Goal: Find specific page/section

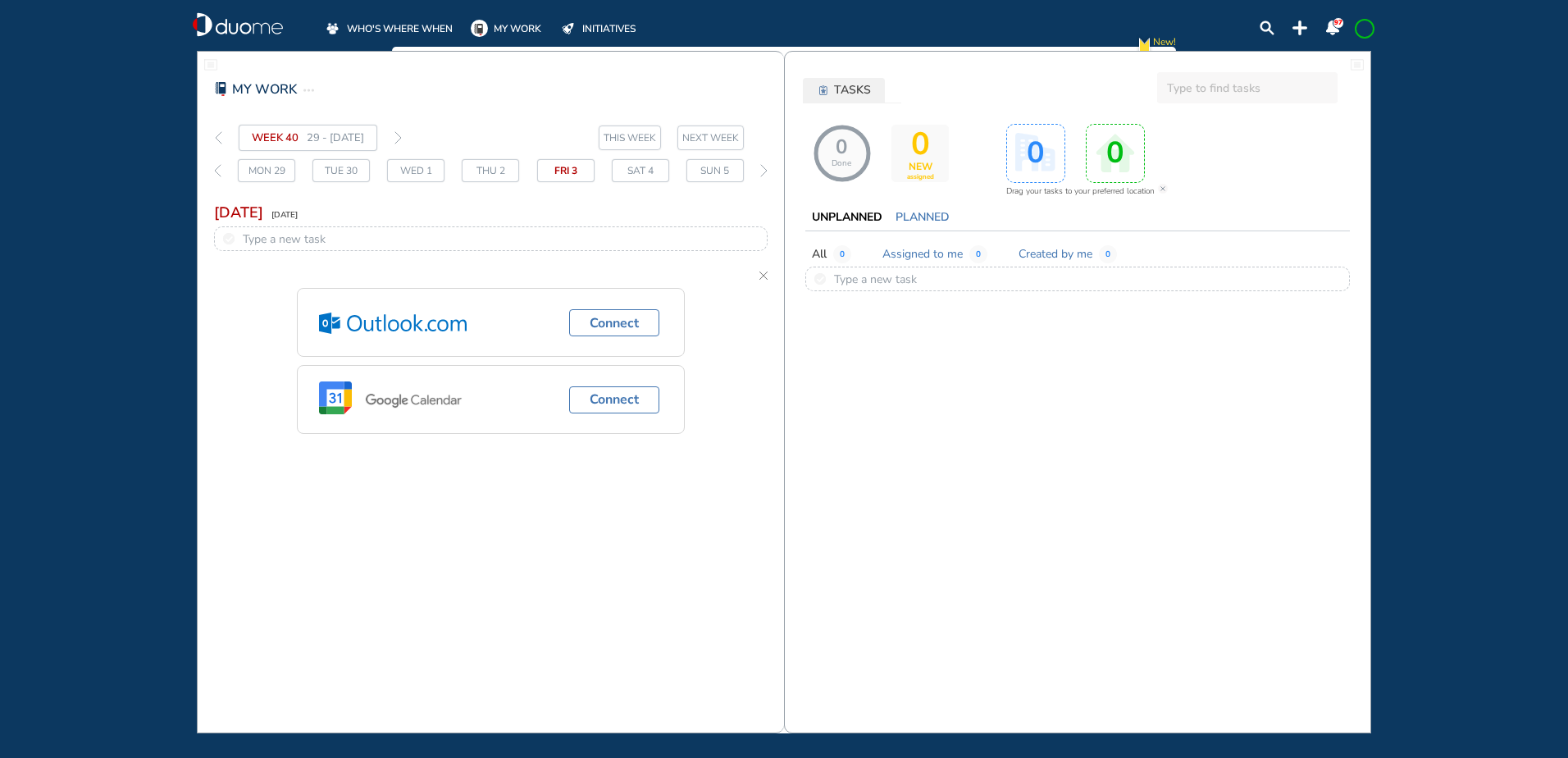
click at [390, 21] on span "WHO'S WHERE WHEN" at bounding box center [400, 28] width 106 height 17
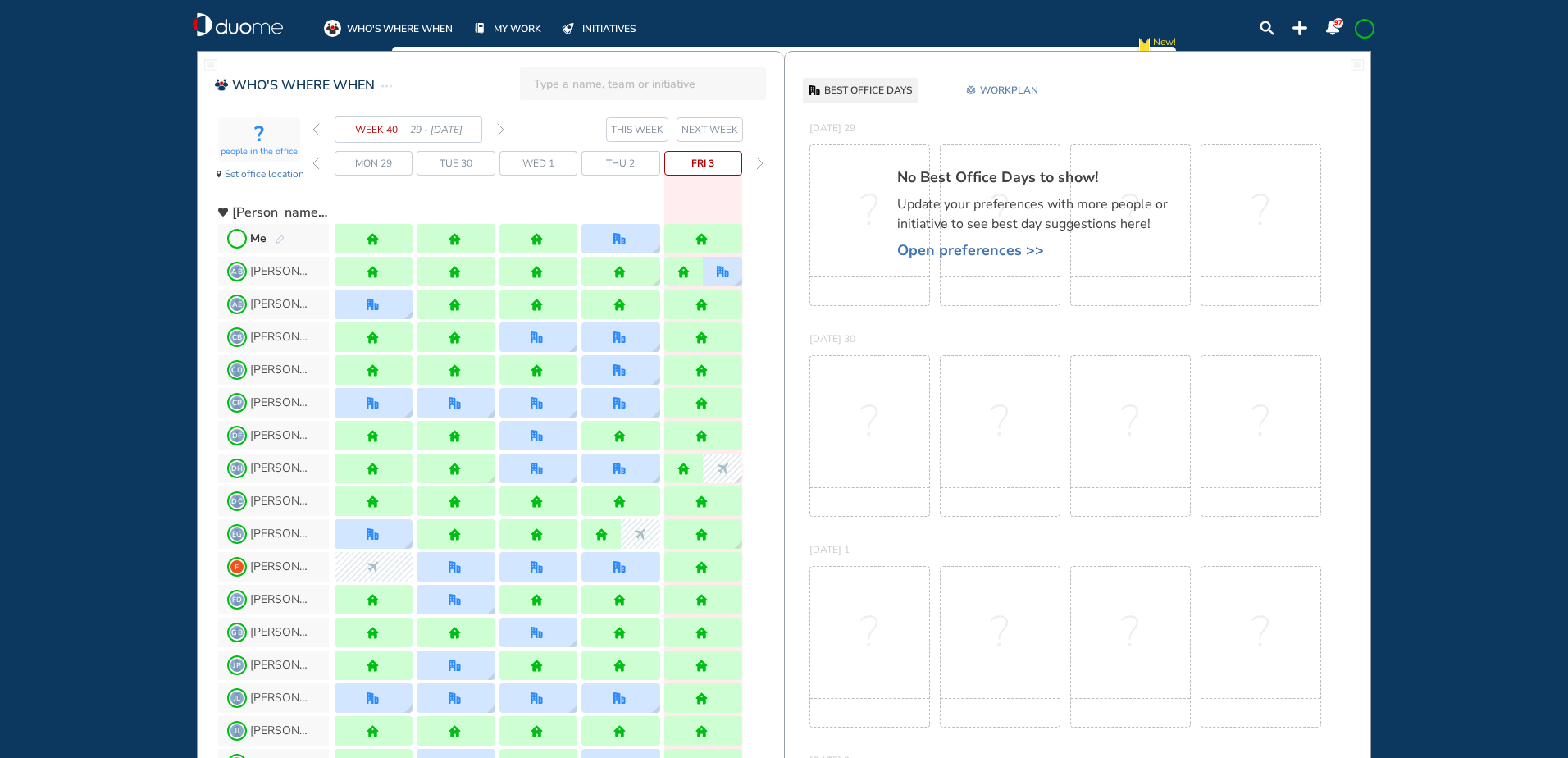
click at [279, 238] on img "pen-edit" at bounding box center [279, 240] width 10 height 11
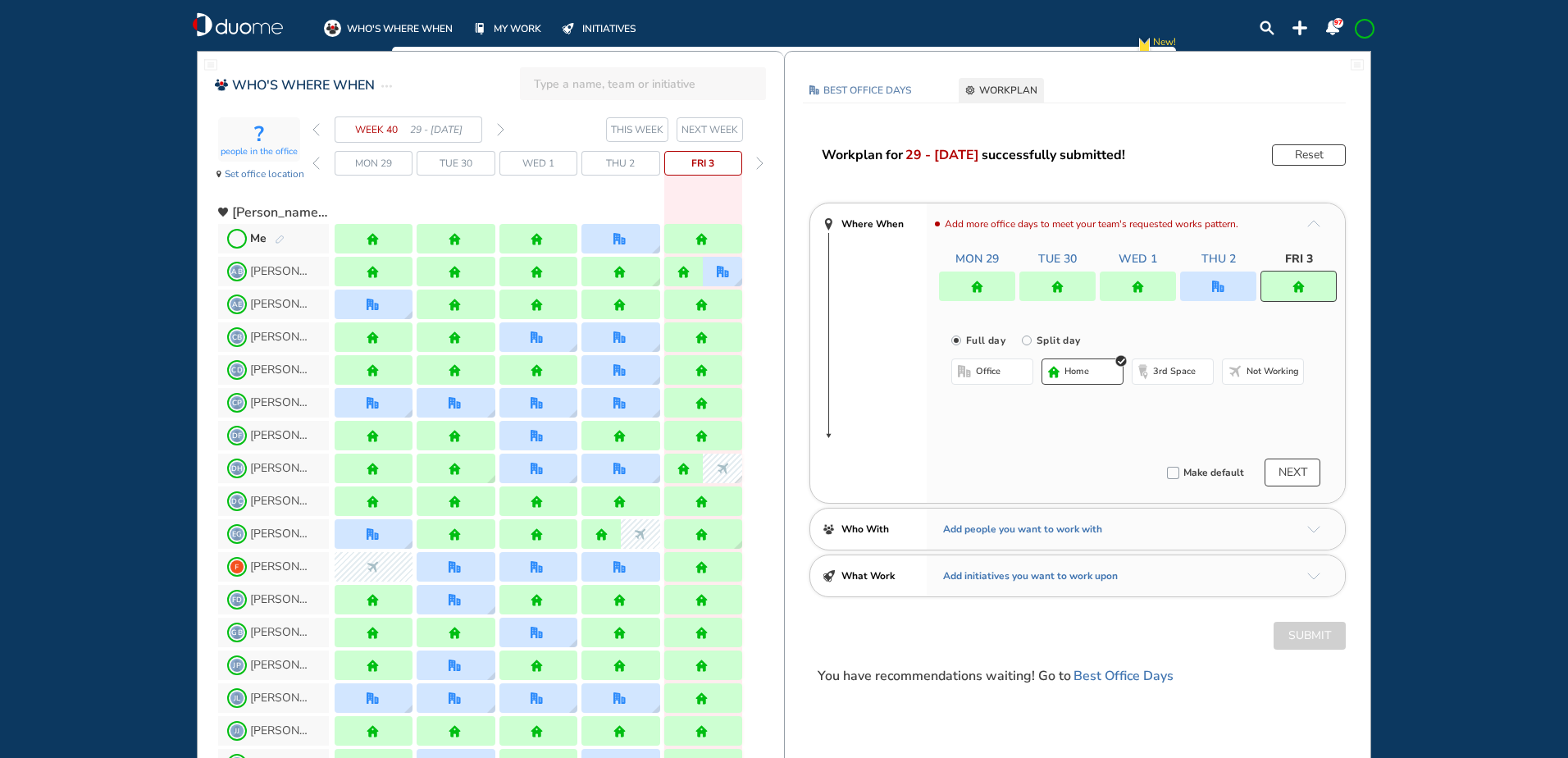
click at [501, 128] on img "forward week" at bounding box center [500, 130] width 7 height 13
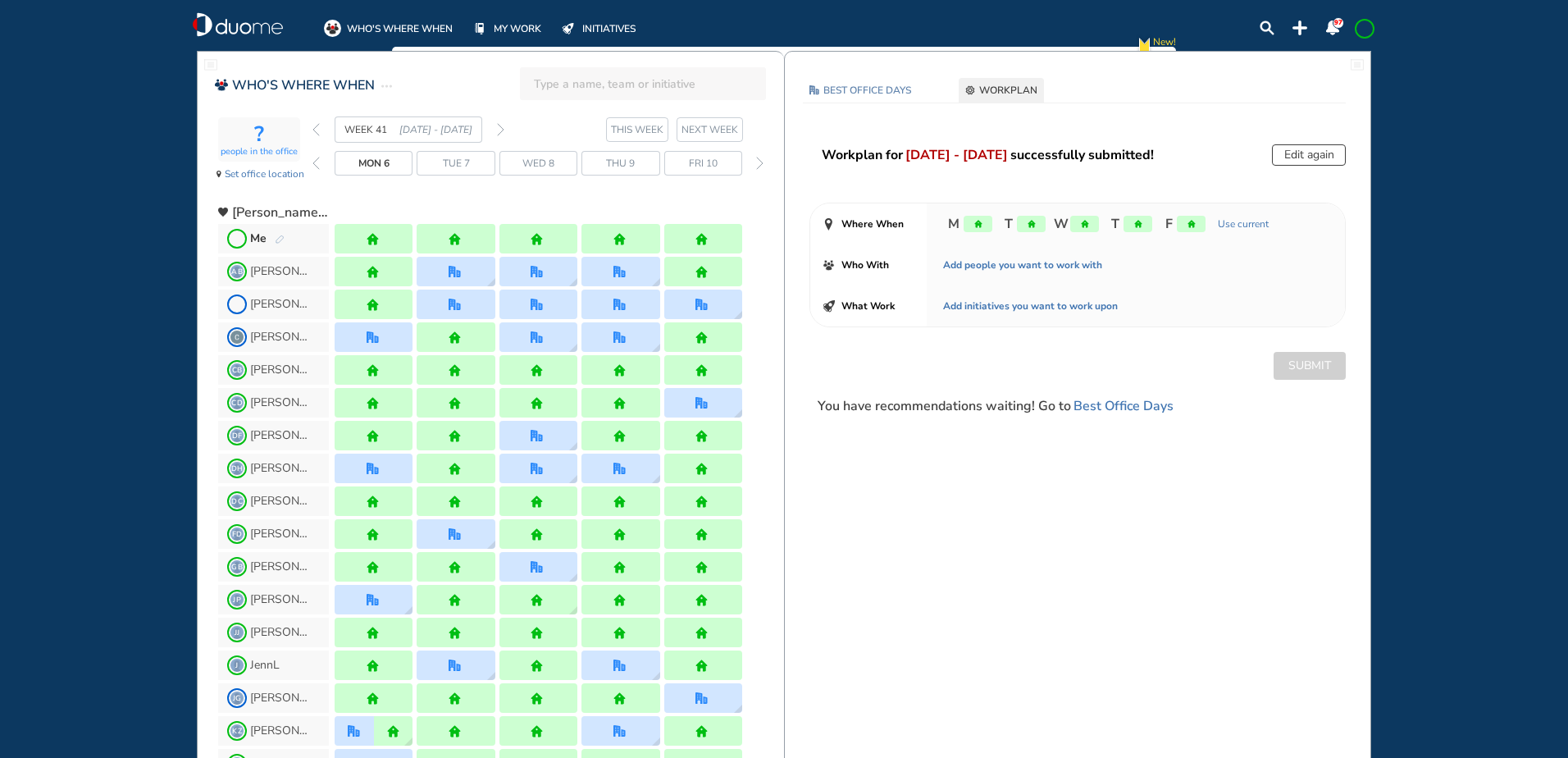
click at [501, 128] on img "forward week" at bounding box center [500, 130] width 7 height 13
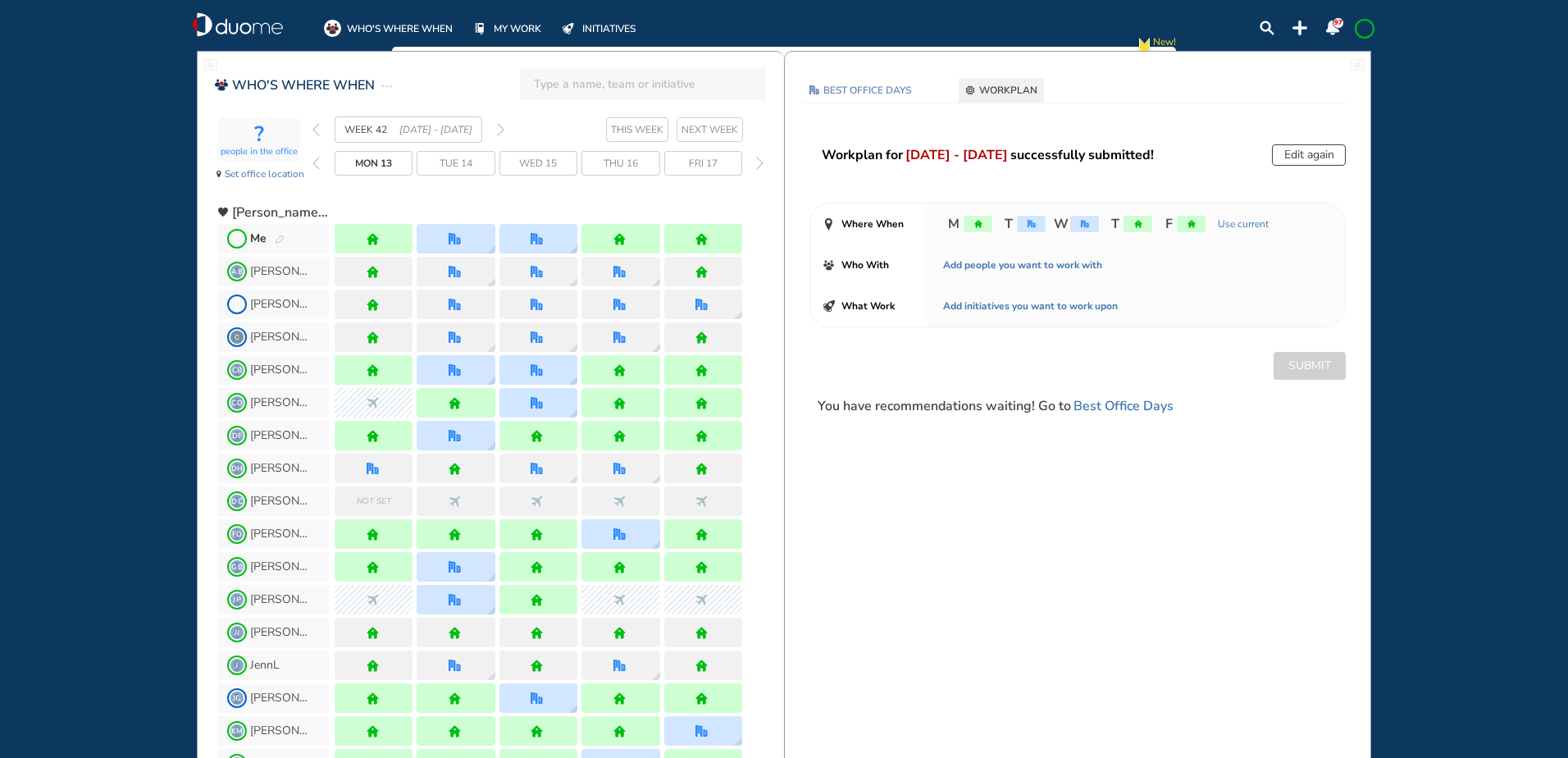
click at [501, 128] on img "forward week" at bounding box center [500, 130] width 7 height 13
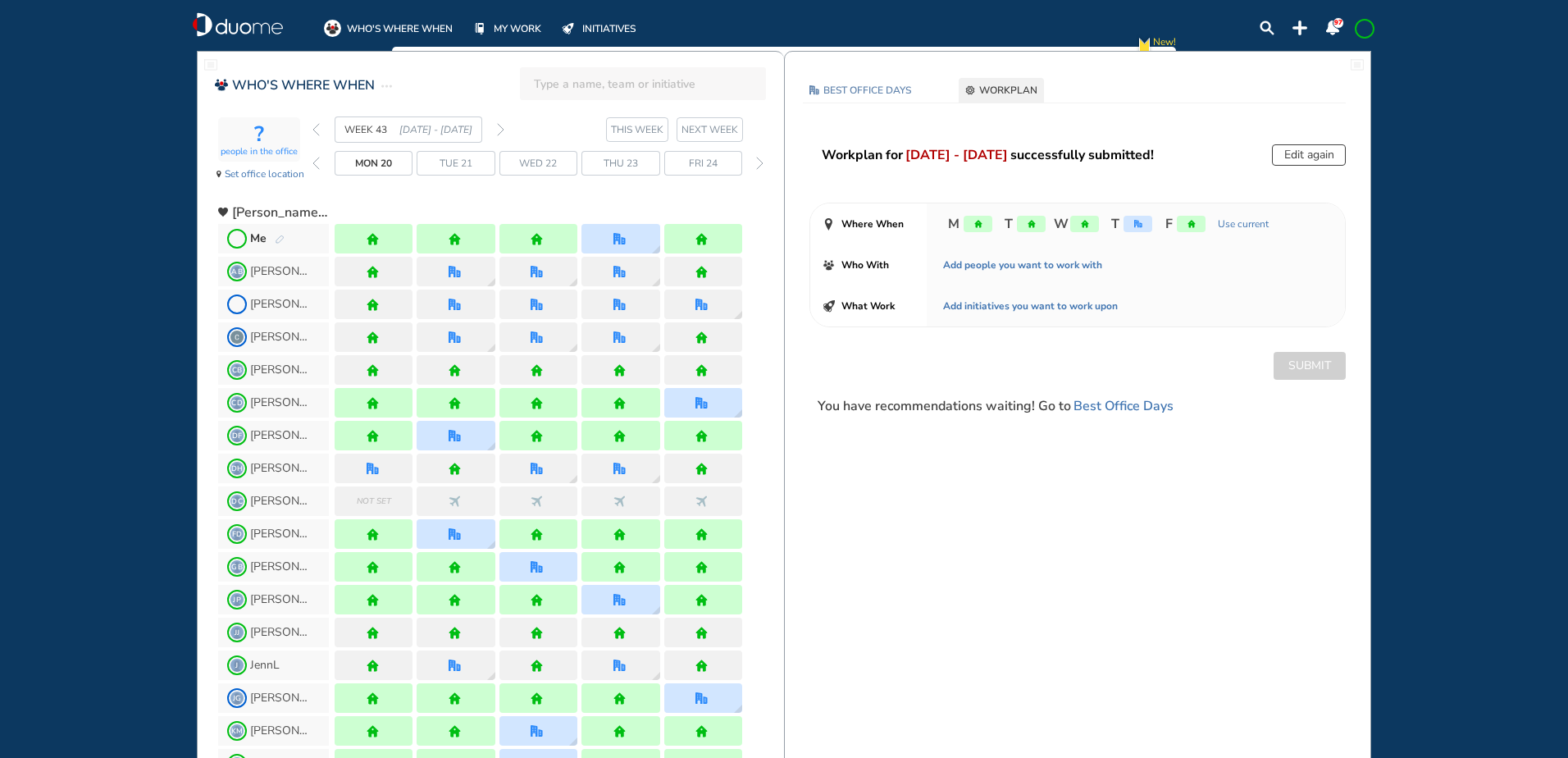
click at [501, 128] on img "forward week" at bounding box center [500, 130] width 7 height 13
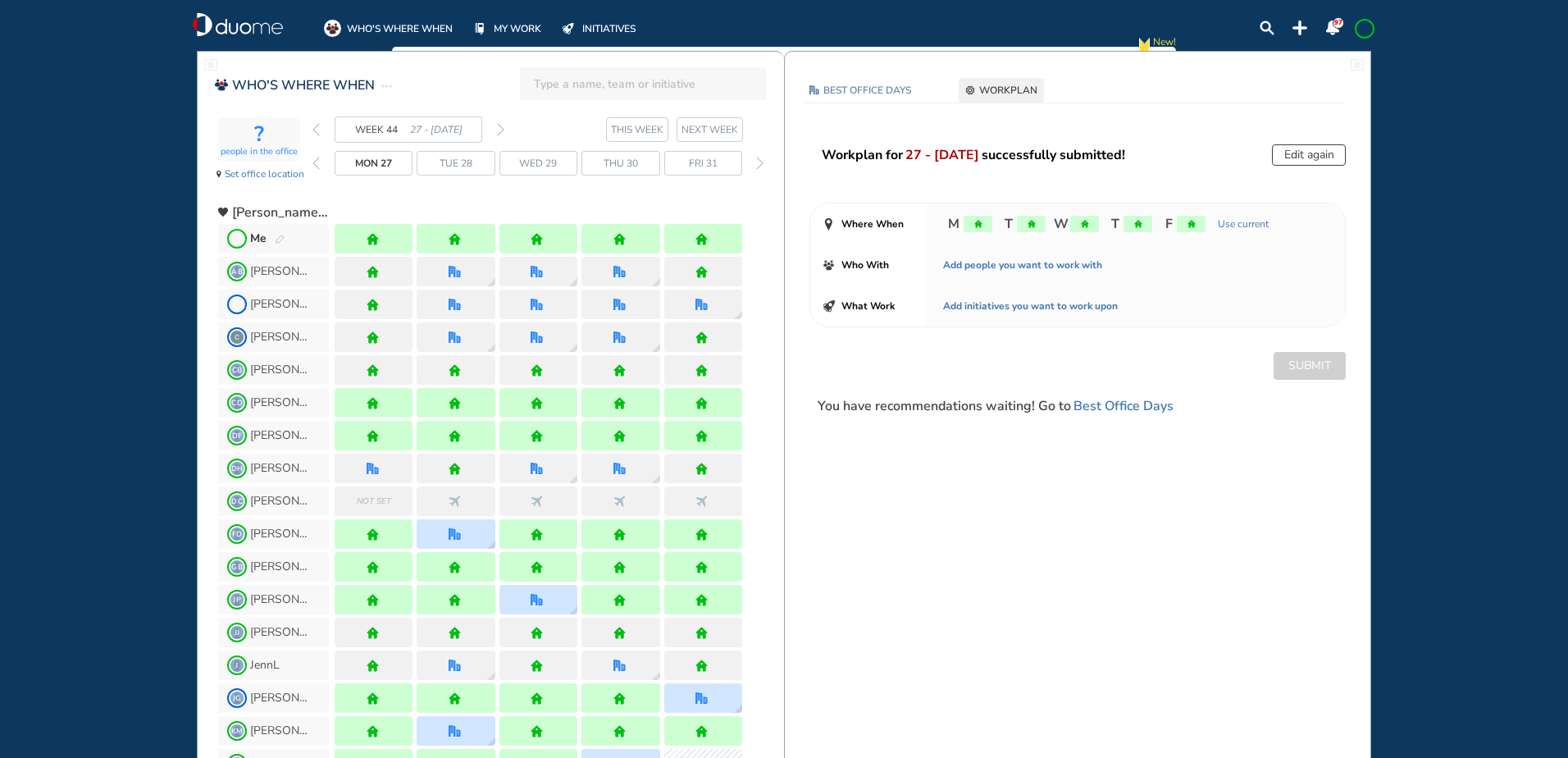
click at [501, 128] on img "forward week" at bounding box center [500, 130] width 7 height 13
